Goal: Transaction & Acquisition: Purchase product/service

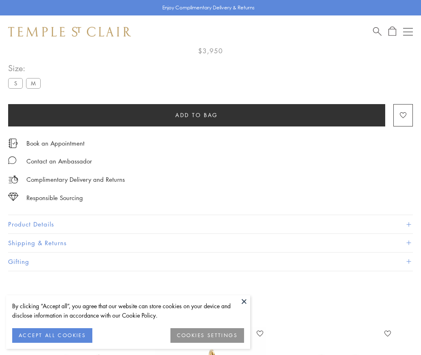
click at [197, 114] on span "Add to bag" at bounding box center [196, 115] width 43 height 9
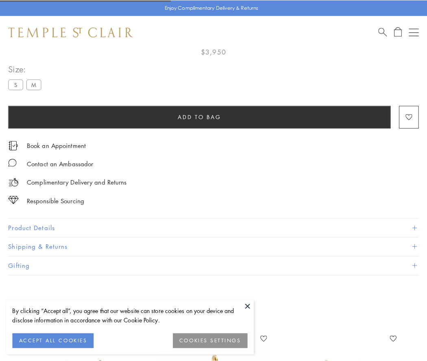
scroll to position [48, 0]
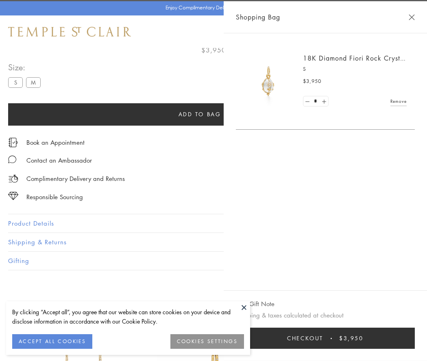
click at [354, 339] on button "Checkout $3,950" at bounding box center [325, 338] width 179 height 21
